Goal: Information Seeking & Learning: Check status

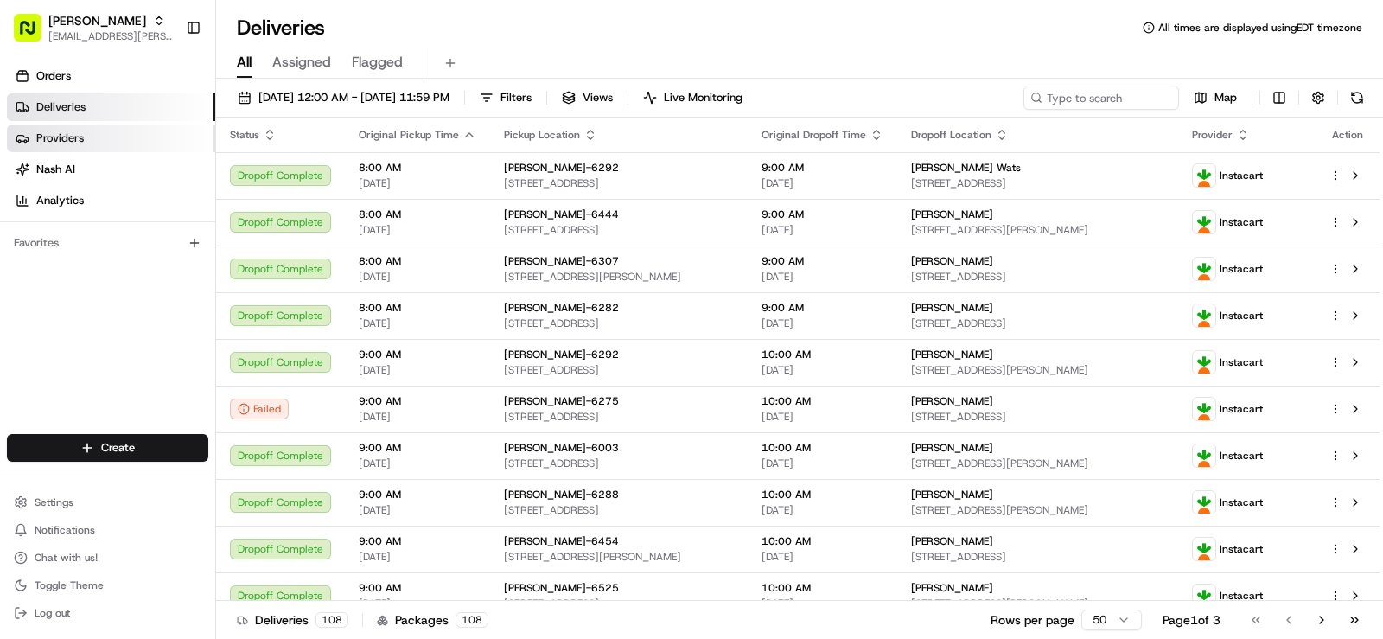
click at [84, 132] on link "Providers" at bounding box center [111, 138] width 208 height 28
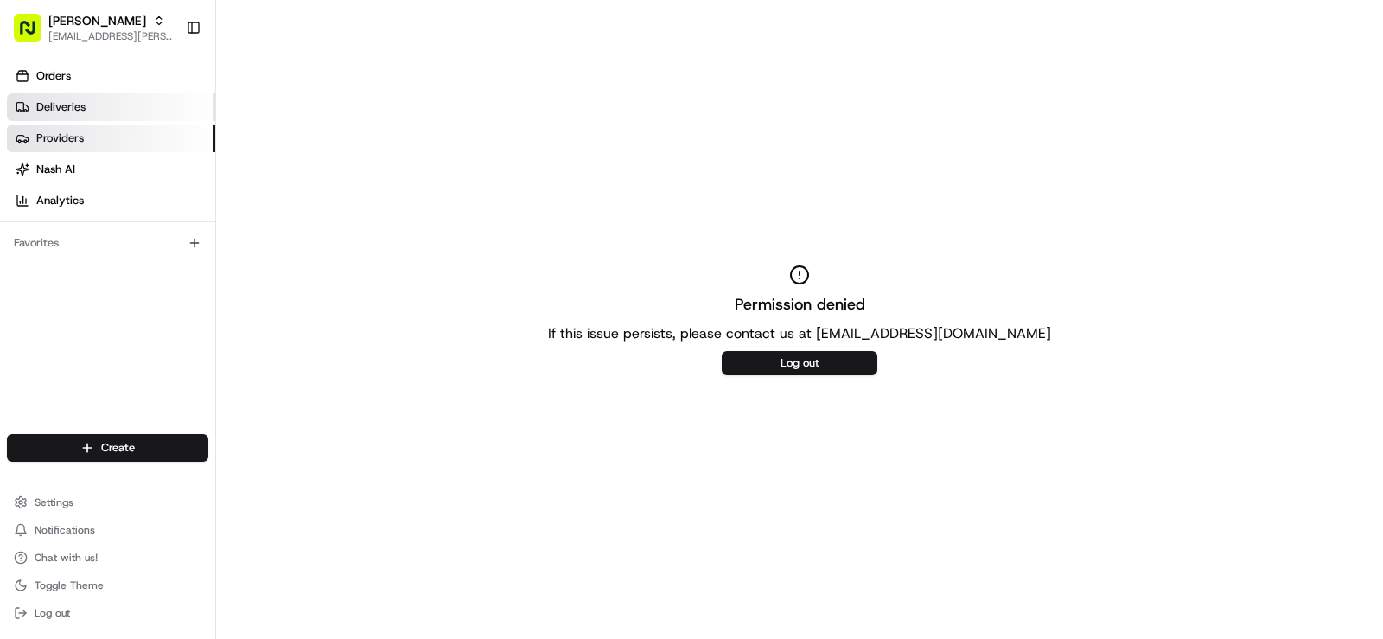
click at [139, 116] on link "Deliveries" at bounding box center [111, 107] width 208 height 28
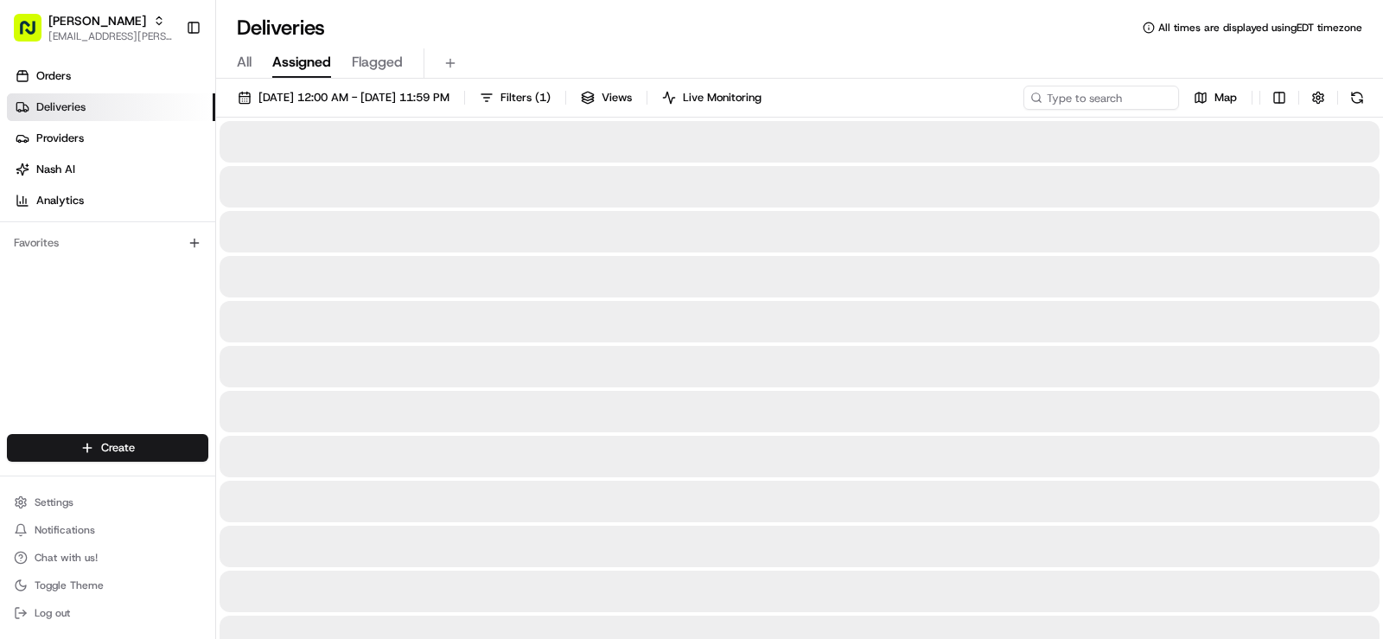
click at [303, 54] on span "Assigned" at bounding box center [301, 62] width 59 height 21
click at [380, 59] on span "Flagged" at bounding box center [377, 62] width 51 height 21
click at [307, 60] on span "Assigned" at bounding box center [301, 62] width 59 height 21
